Goal: Task Accomplishment & Management: Use online tool/utility

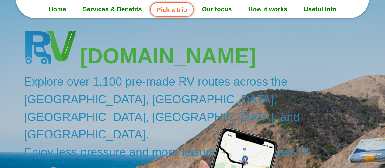
scroll to position [61, 0]
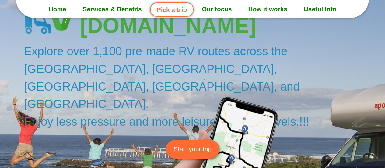
click at [195, 144] on span "Start your trip" at bounding box center [193, 148] width 38 height 9
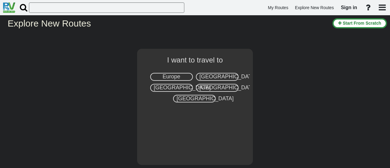
click at [178, 75] on span "Europe" at bounding box center [171, 76] width 18 height 6
select select "number:1"
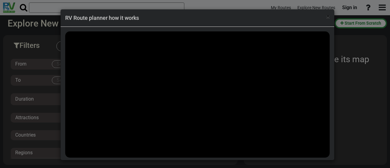
click at [326, 15] on span "×" at bounding box center [327, 16] width 3 height 7
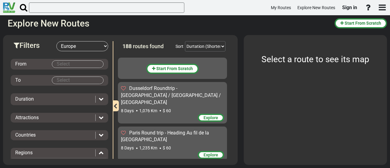
click at [93, 45] on select "-- Select Destination -- Europe United States Canada Australia New Zealand" at bounding box center [82, 46] width 52 height 10
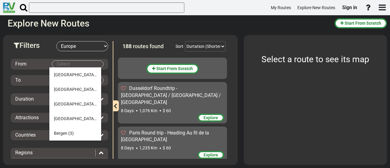
click at [94, 64] on body "My Routes Explore New Routes Sign in ×" at bounding box center [195, 84] width 390 height 168
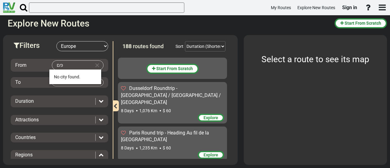
type input "פ"
type input "p"
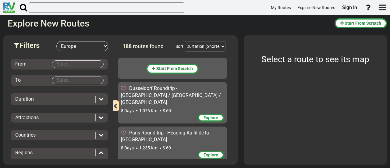
click at [103, 45] on select "-- Select Destination -- Europe United States Canada Australia New Zealand" at bounding box center [82, 46] width 52 height 10
click at [56, 41] on select "-- Select Destination -- Europe United States Canada Australia New Zealand" at bounding box center [82, 46] width 52 height 10
click at [102, 134] on div "Countries" at bounding box center [59, 135] width 94 height 7
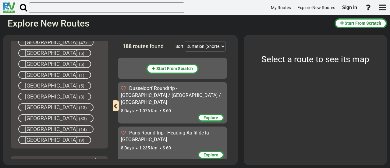
scroll to position [274, 0]
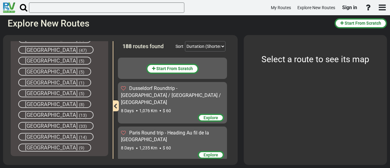
click at [40, 59] on span "Poland" at bounding box center [51, 60] width 53 height 6
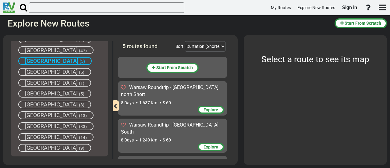
scroll to position [0, 0]
